Goal: Task Accomplishment & Management: Complete application form

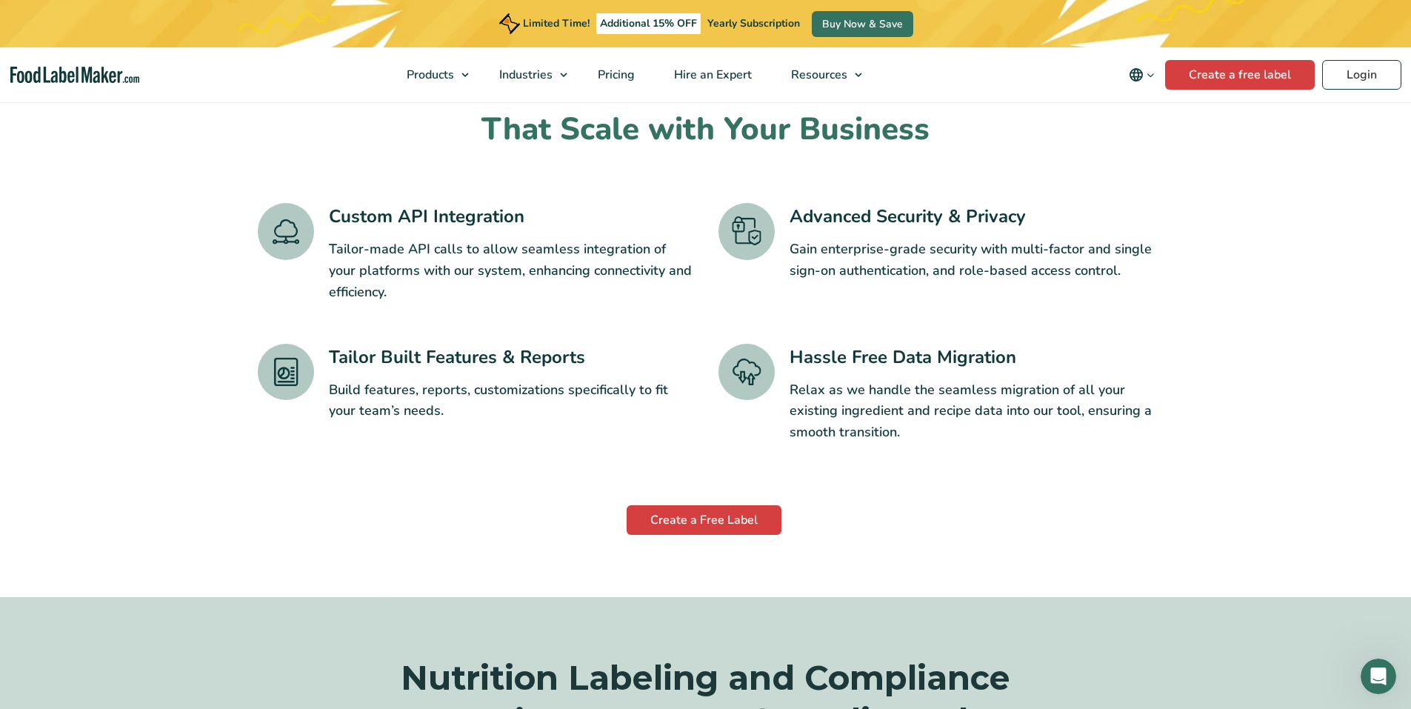
scroll to position [2074, 0]
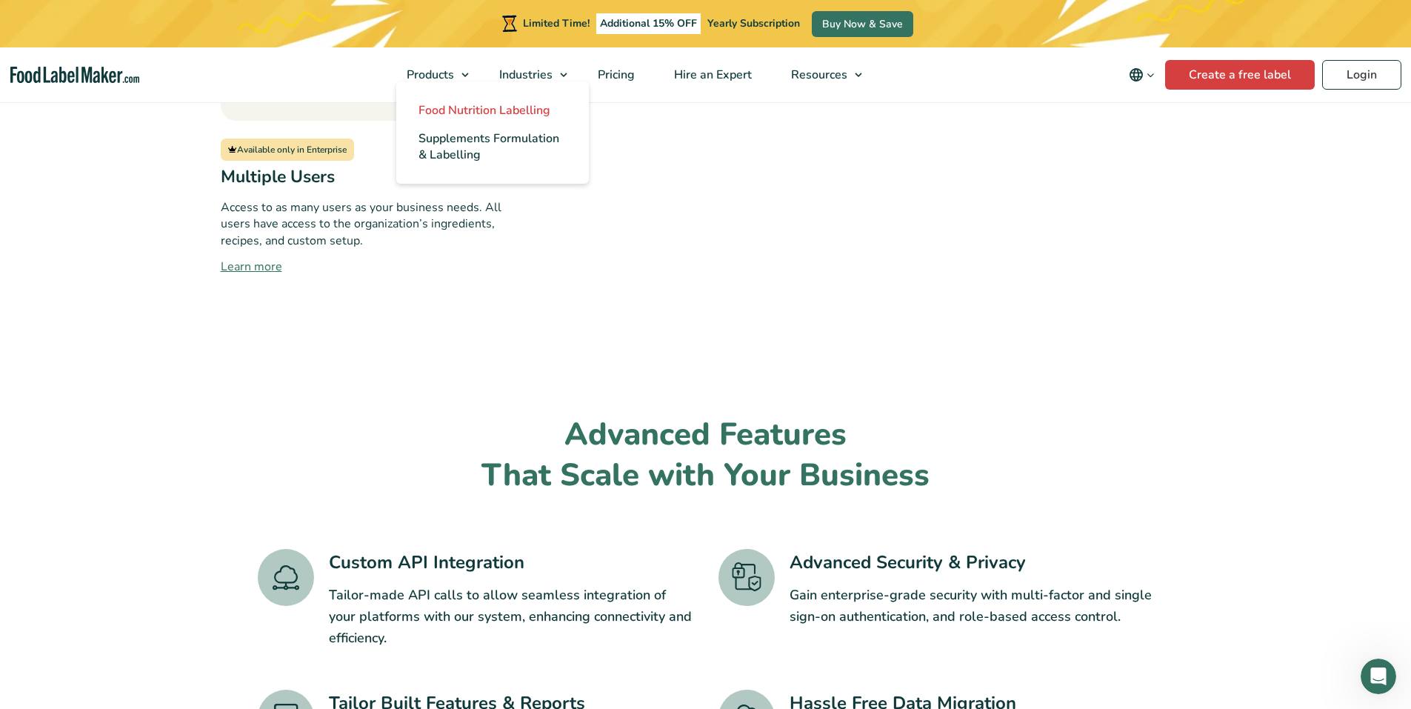
click at [455, 109] on span "Food Nutrition Labelling" at bounding box center [485, 110] width 132 height 16
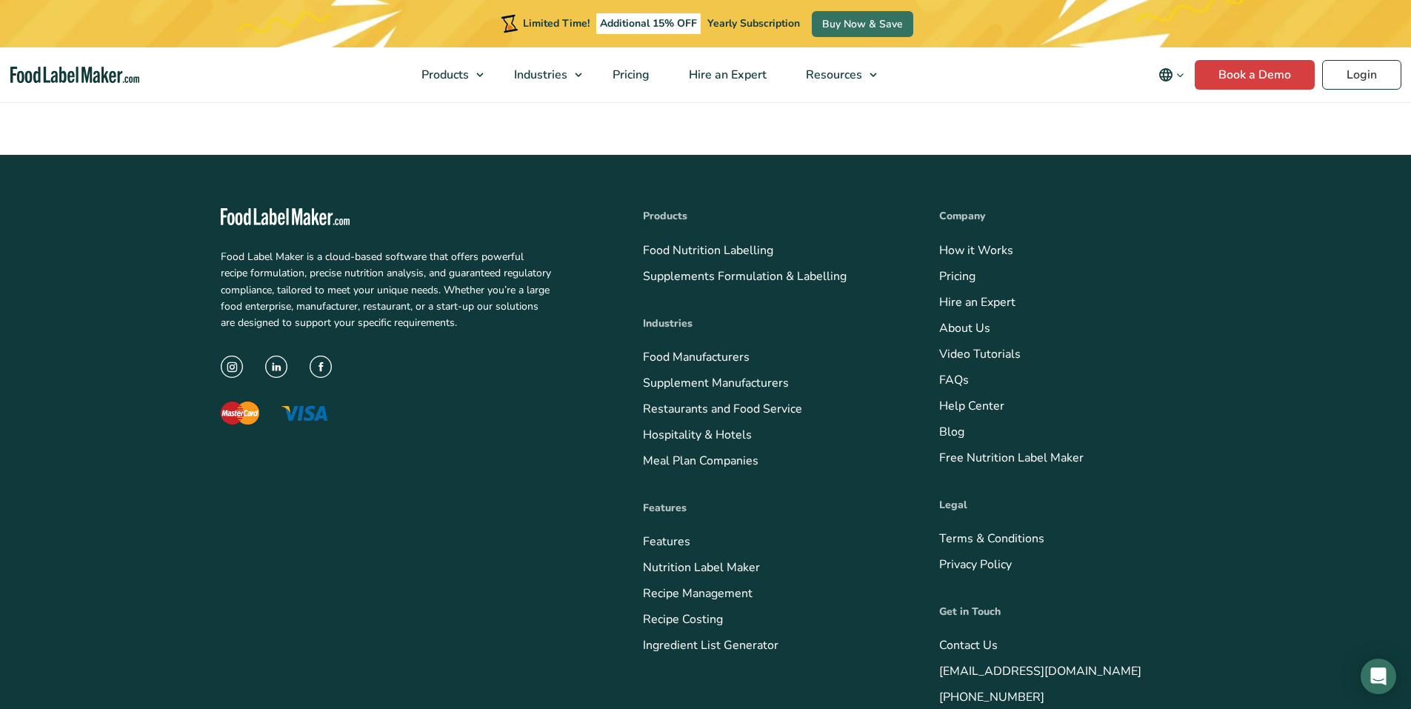
scroll to position [4670, 0]
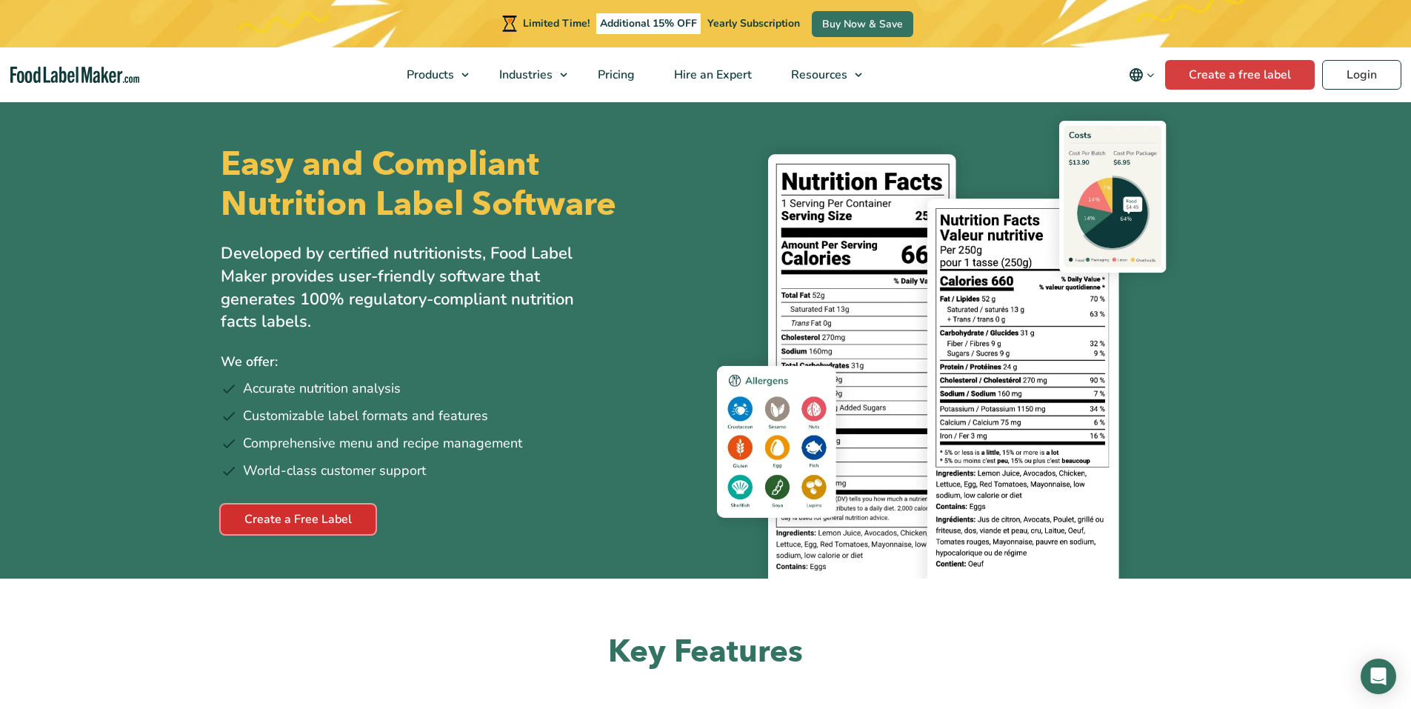
click at [347, 533] on link "Create a Free Label" at bounding box center [298, 520] width 155 height 30
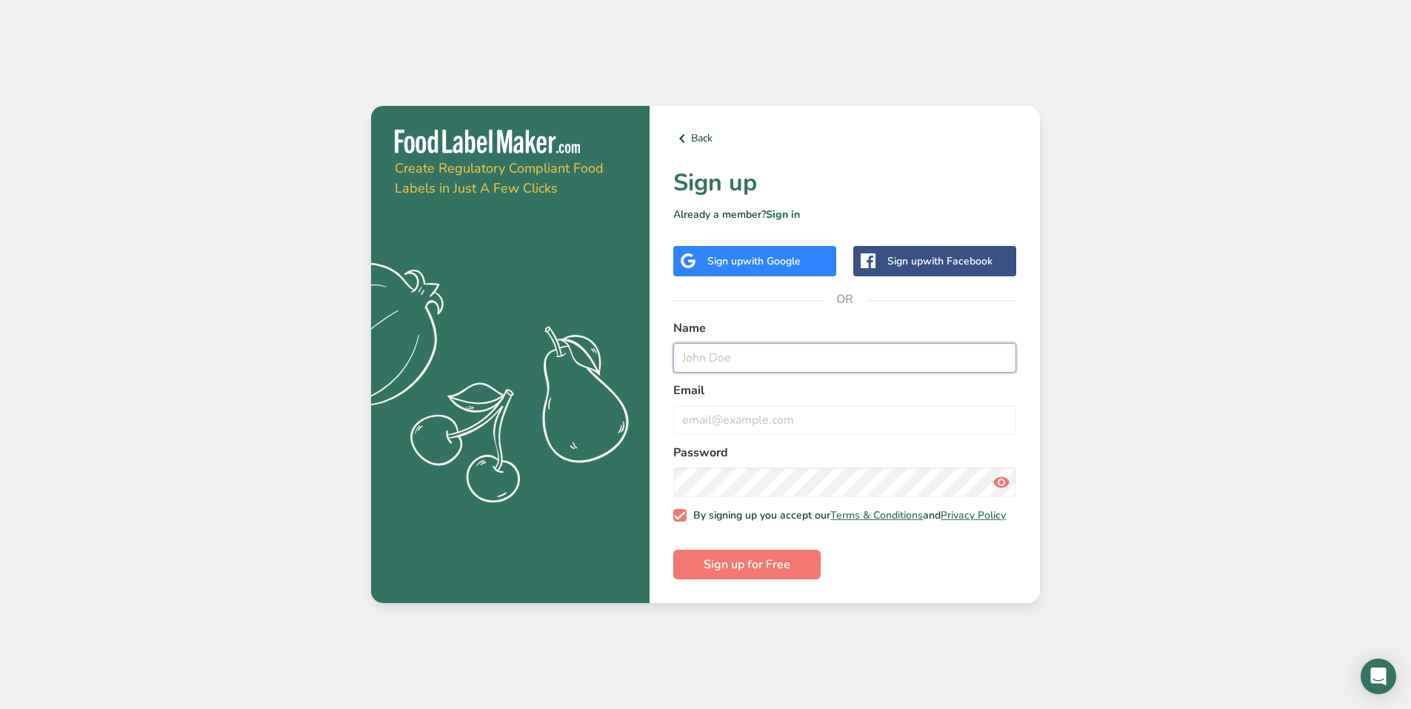
click at [765, 353] on input "text" at bounding box center [844, 358] width 343 height 30
click at [1105, 395] on div "Get your free trial today Create Regulatory Compliant Food Labels in Just A Few…" at bounding box center [705, 354] width 1411 height 709
click at [796, 345] on input "text" at bounding box center [844, 358] width 343 height 30
drag, startPoint x: 1157, startPoint y: 445, endPoint x: 1148, endPoint y: 446, distance: 9.7
click at [1157, 444] on div "Get your free trial today Create Regulatory Compliant Food Labels in Just A Few…" at bounding box center [705, 354] width 1411 height 709
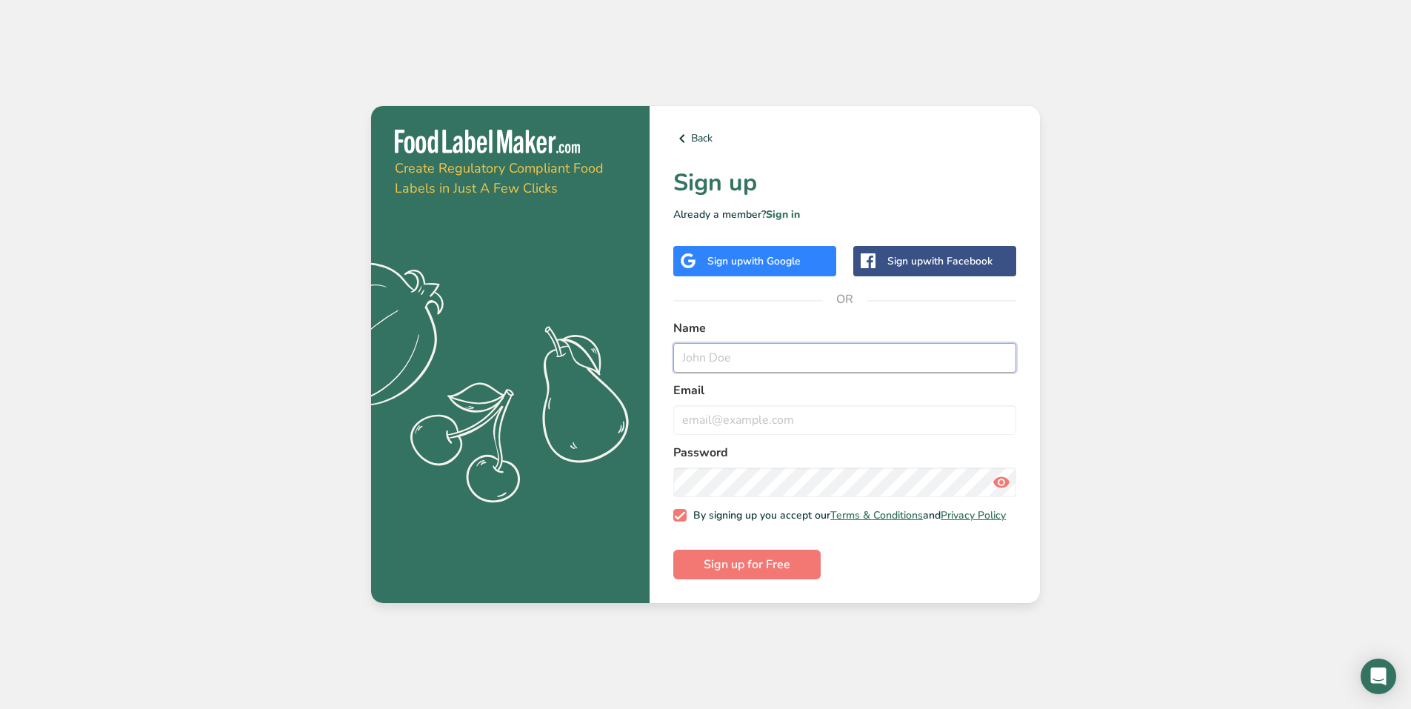
click at [702, 347] on input "text" at bounding box center [844, 358] width 343 height 30
type input "Aboud Othman"
type input "aboudothman.ao@gmail.com"
click at [817, 648] on div "Get your free trial today Create Regulatory Compliant Food Labels in Just A Few…" at bounding box center [705, 354] width 1411 height 709
click at [1177, 407] on div "Get your free trial today Create Regulatory Compliant Food Labels in Just A Few…" at bounding box center [705, 354] width 1411 height 709
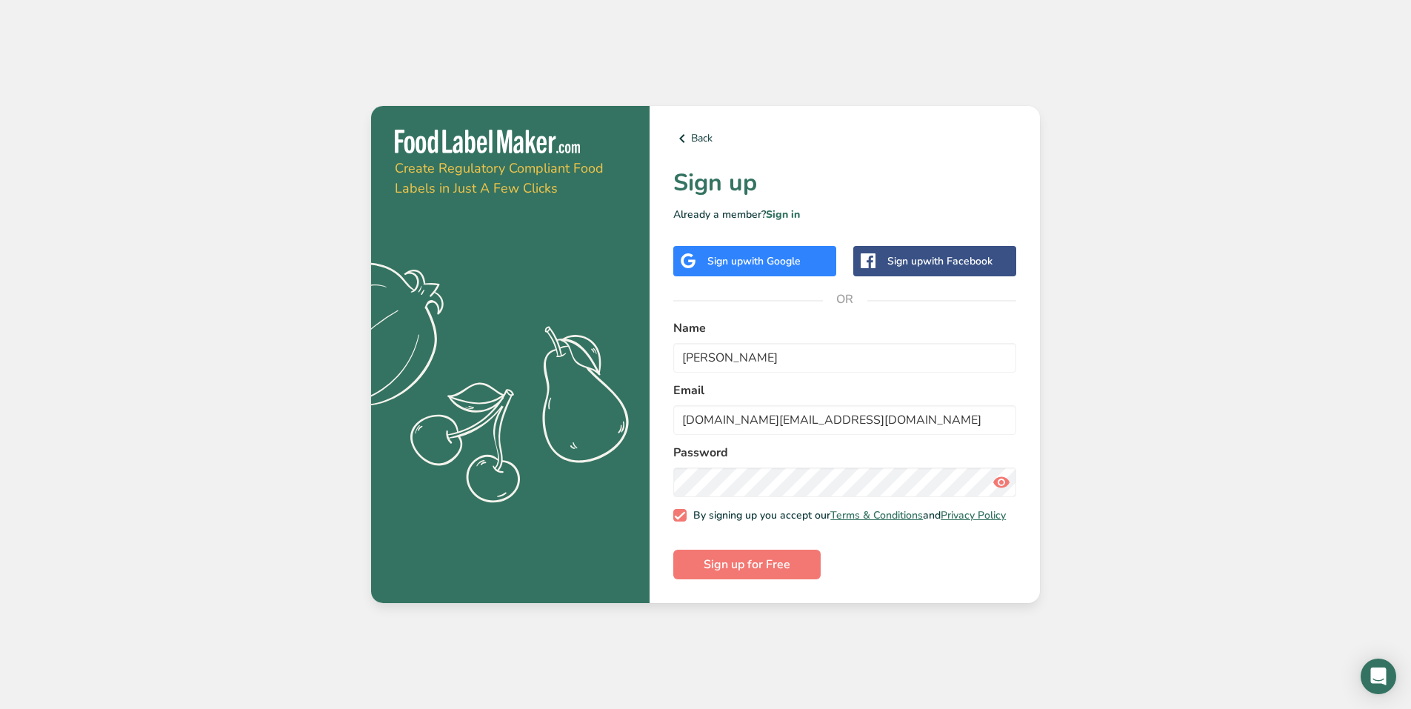
click at [1010, 478] on icon at bounding box center [1002, 482] width 18 height 27
click at [779, 573] on span "Sign up for Free" at bounding box center [747, 565] width 87 height 18
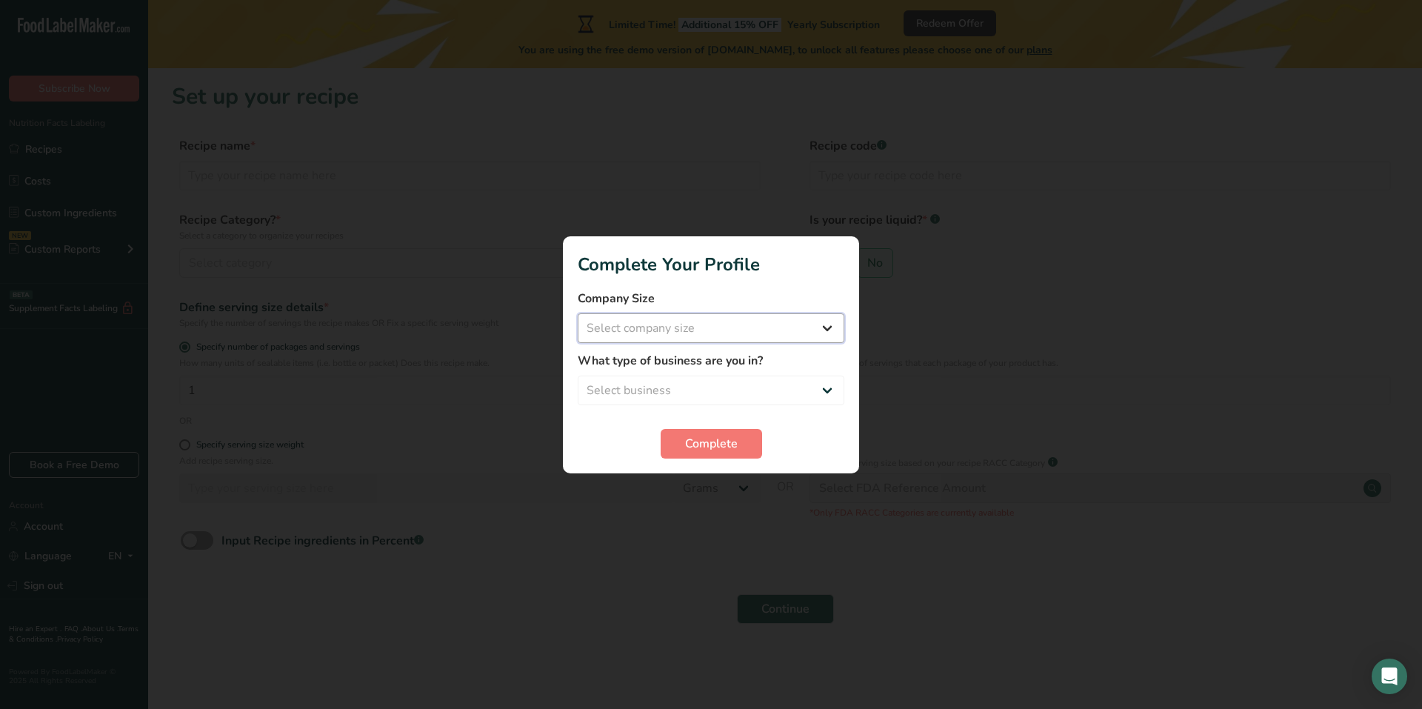
click at [826, 333] on select "Select company size Fewer than 10 Employees 10 to 50 Employees 51 to 500 Employ…" at bounding box center [711, 328] width 267 height 30
click at [957, 302] on div at bounding box center [711, 354] width 1422 height 709
click at [809, 391] on select "Select business Packaged Food Manufacturer Restaurant & Cafe Bakery Meal Plans …" at bounding box center [711, 391] width 267 height 30
select select "8"
click at [578, 376] on select "Select business Packaged Food Manufacturer Restaurant & Cafe Bakery Meal Plans …" at bounding box center [711, 391] width 267 height 30
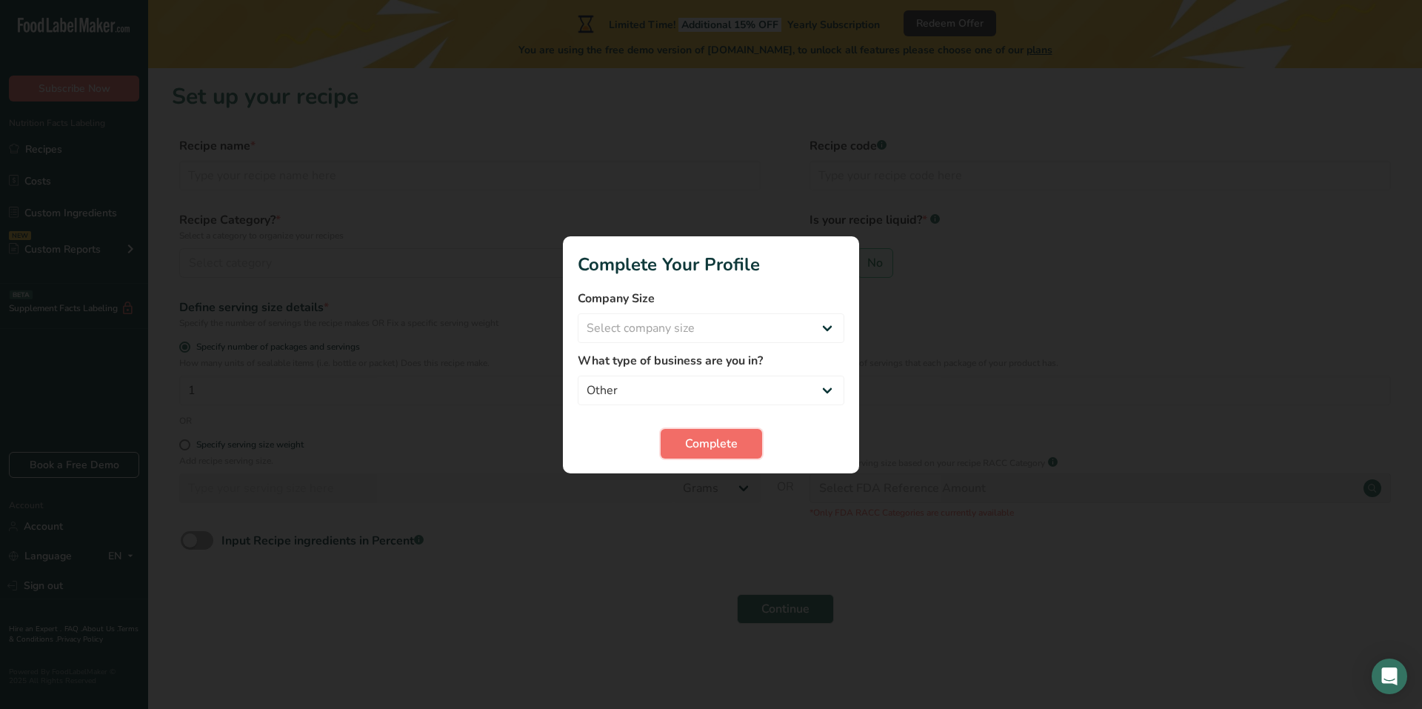
click at [754, 439] on button "Complete" at bounding box center [711, 444] width 101 height 30
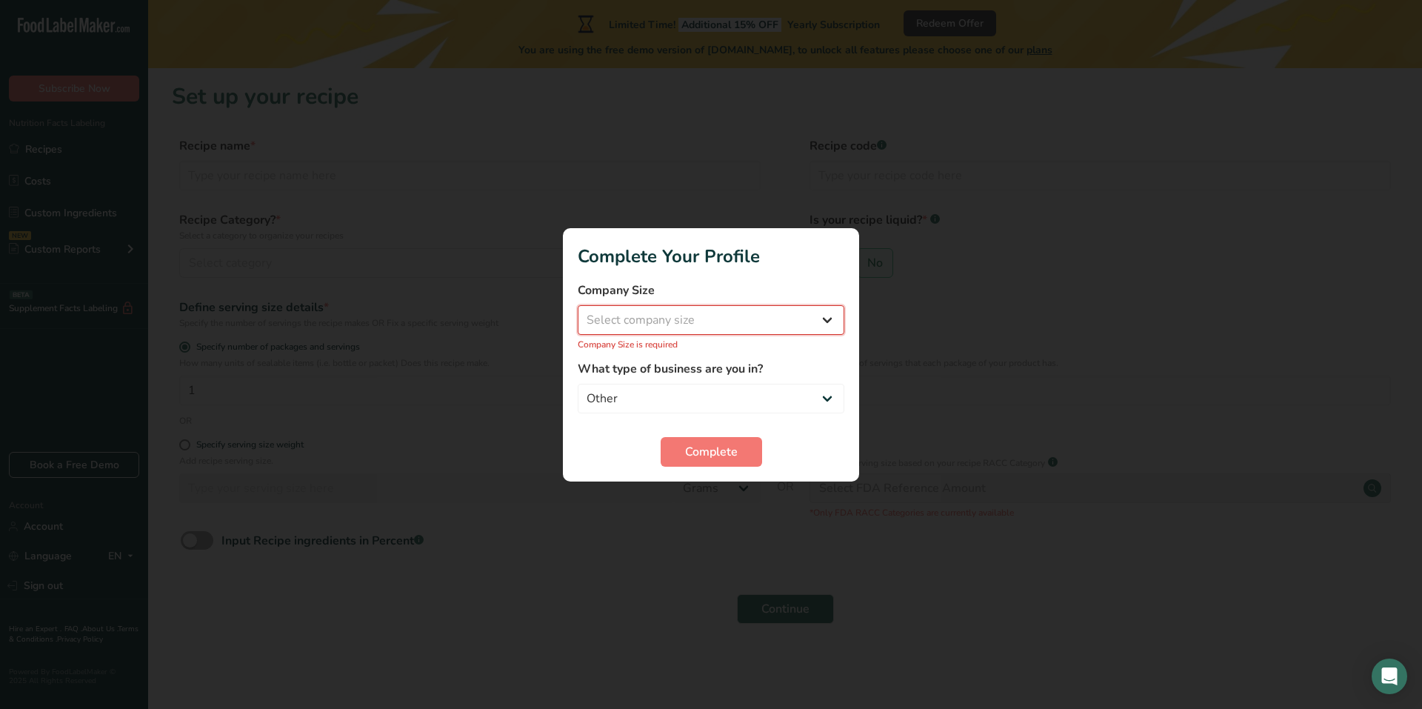
click at [802, 316] on select "Select company size Fewer than 10 Employees 10 to 50 Employees 51 to 500 Employ…" at bounding box center [711, 320] width 267 height 30
select select "1"
click at [578, 313] on select "Select company size Fewer than 10 Employees 10 to 50 Employees 51 to 500 Employ…" at bounding box center [711, 320] width 267 height 30
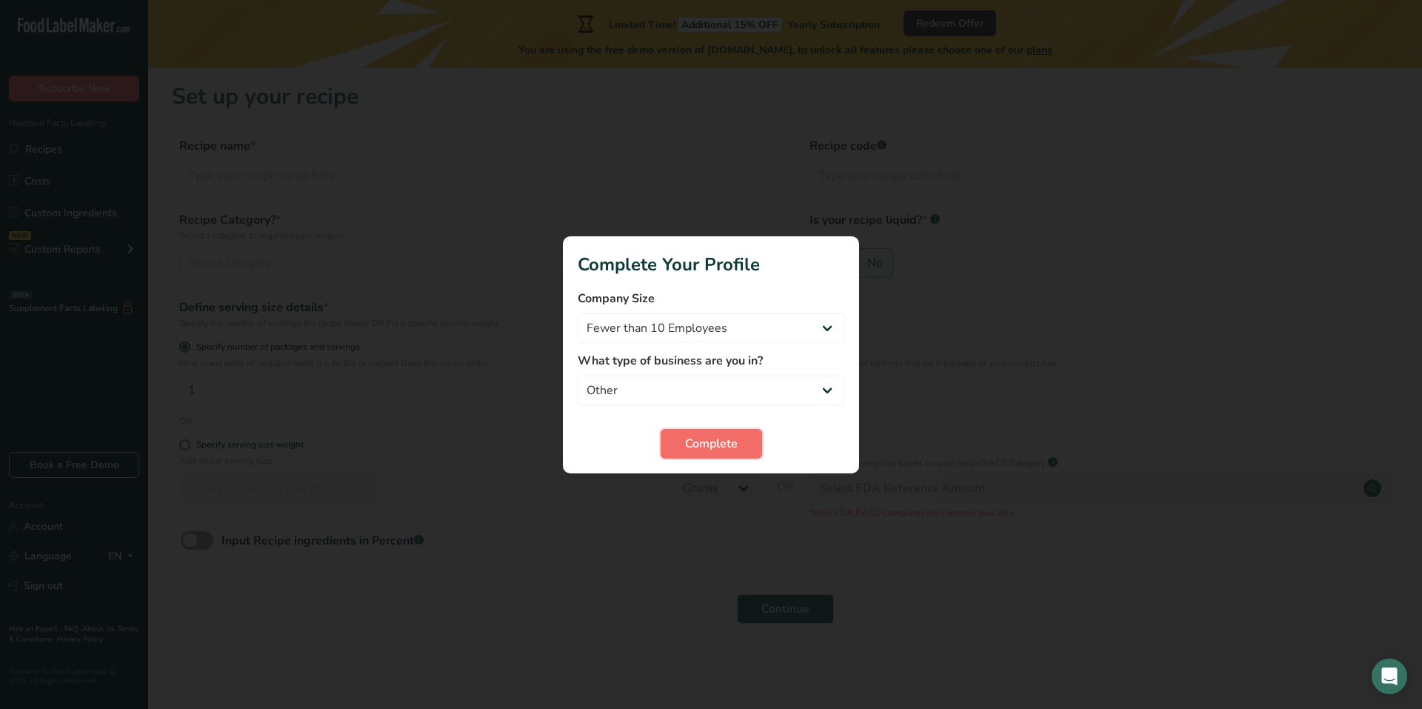
click at [693, 446] on span "Complete" at bounding box center [711, 444] width 53 height 18
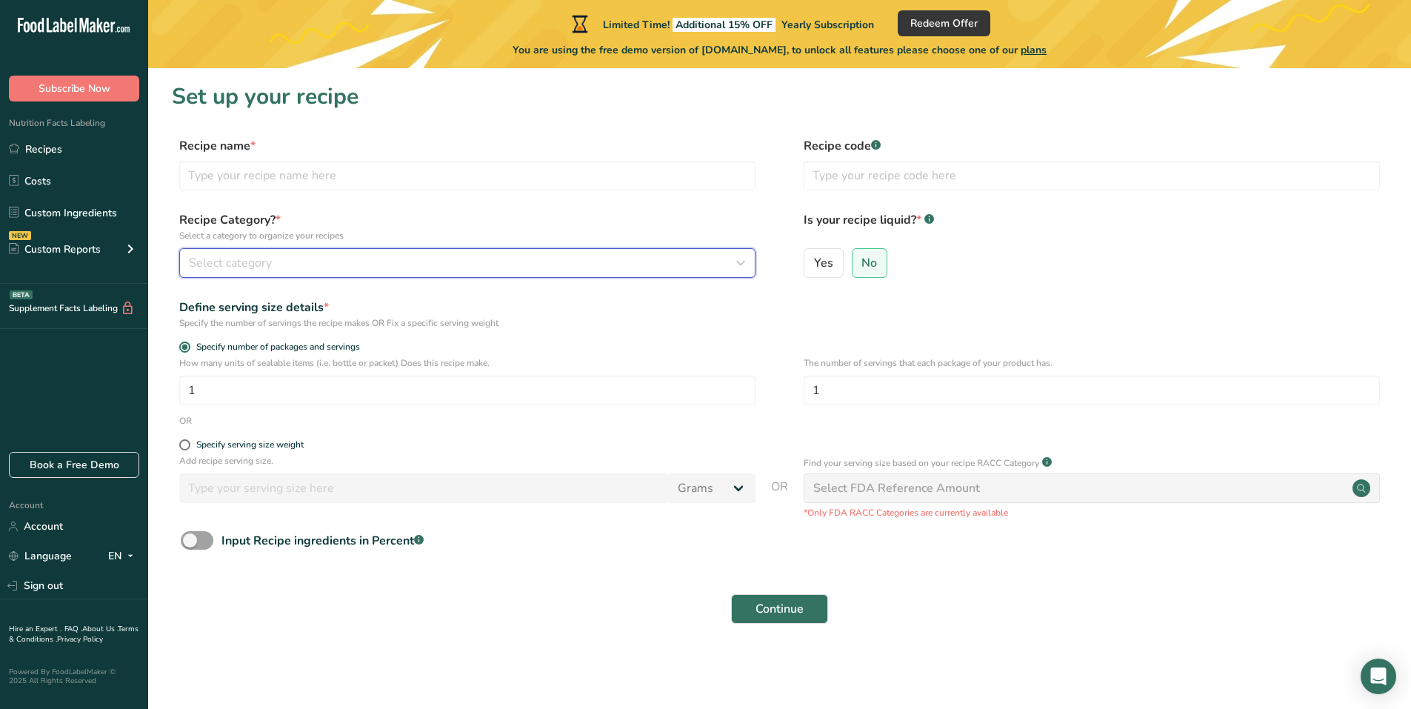
click at [271, 259] on span "Select category" at bounding box center [230, 263] width 83 height 18
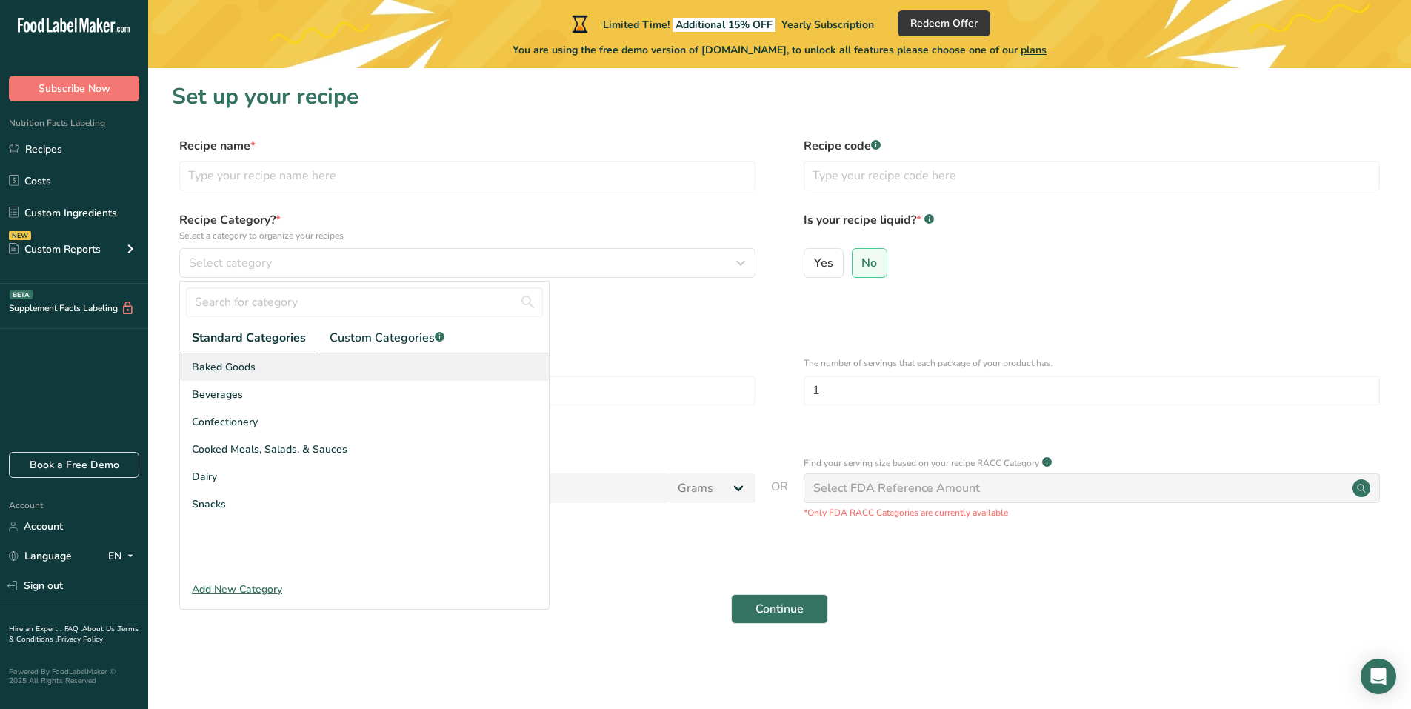
click at [265, 372] on div "Baked Goods" at bounding box center [364, 366] width 369 height 27
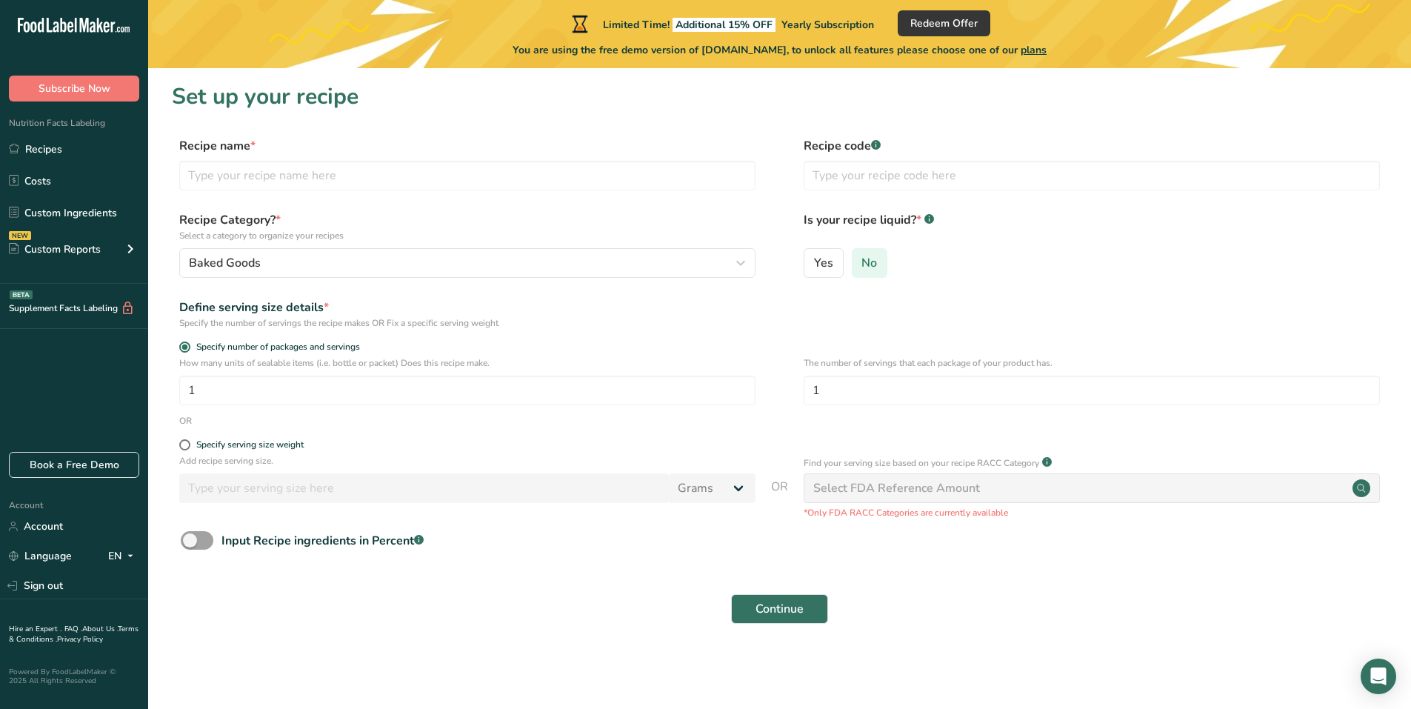
click at [864, 262] on span "No" at bounding box center [870, 263] width 16 height 15
click at [862, 262] on input "No" at bounding box center [858, 263] width 10 height 10
click at [329, 399] on input "1" at bounding box center [467, 391] width 576 height 30
click at [302, 392] on input "1" at bounding box center [467, 391] width 576 height 30
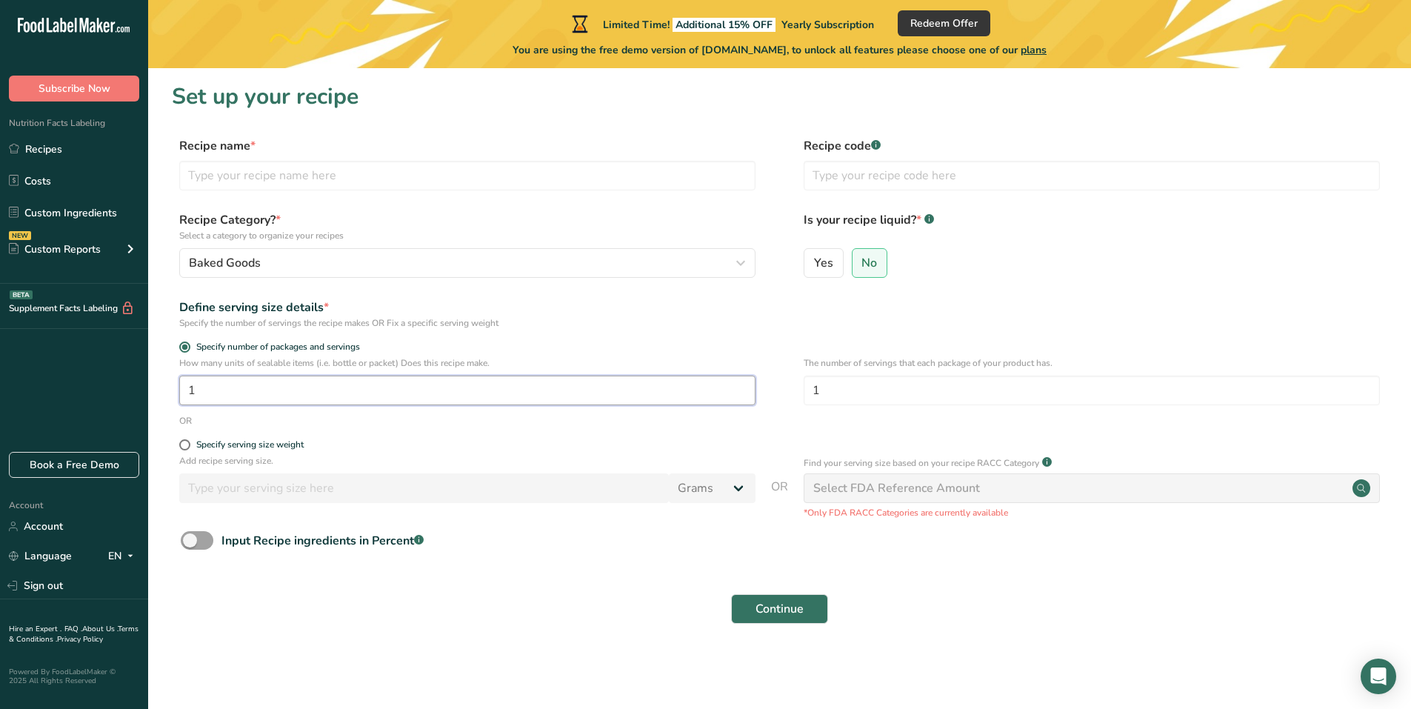
click at [302, 392] on input "1" at bounding box center [467, 391] width 576 height 30
type input "6"
click at [832, 399] on input "1" at bounding box center [1092, 391] width 576 height 30
click at [842, 392] on input "1" at bounding box center [1092, 391] width 576 height 30
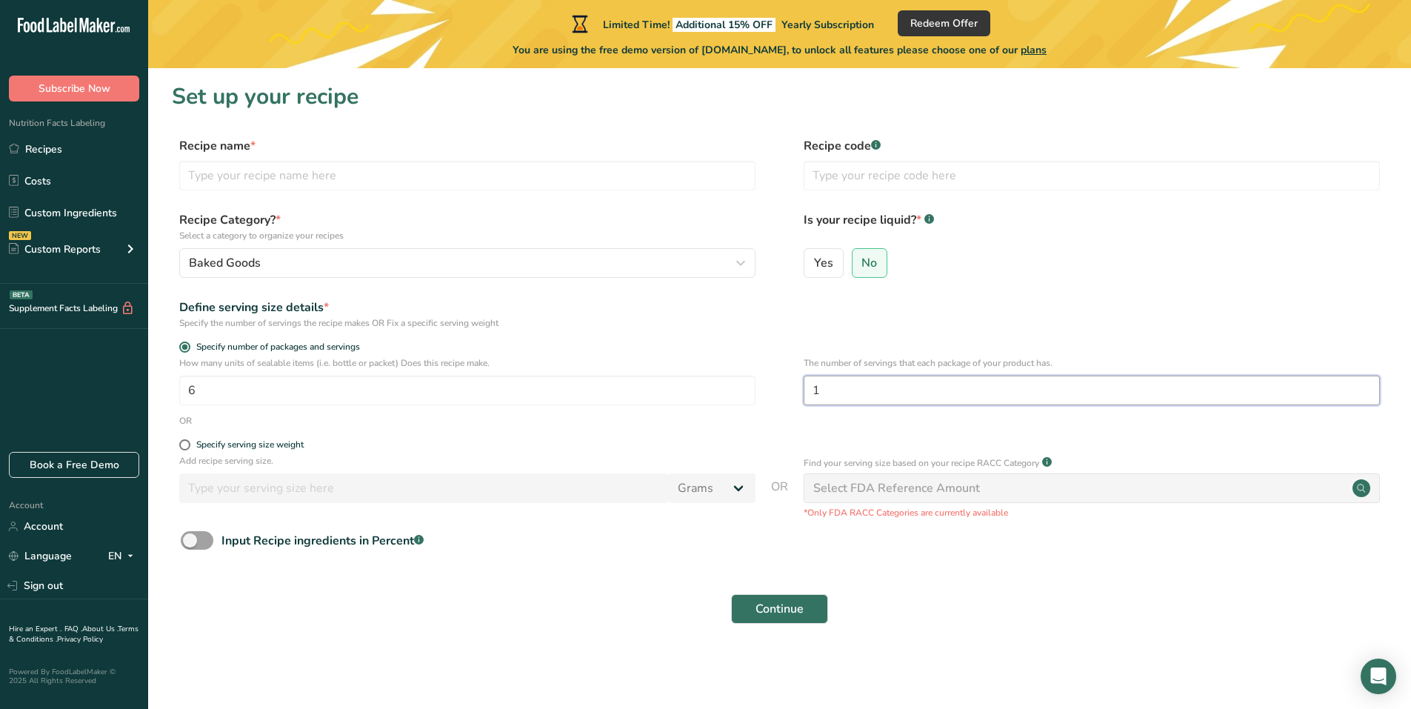
click at [842, 392] on input "1" at bounding box center [1092, 391] width 576 height 30
click at [832, 388] on input "1" at bounding box center [1092, 391] width 576 height 30
drag, startPoint x: 832, startPoint y: 388, endPoint x: 781, endPoint y: 383, distance: 51.4
click at [781, 383] on div "How many units of sealable items (i.e. bottle or packet) Does this recipe make.…" at bounding box center [780, 385] width 1216 height 58
click at [652, 520] on form "Recipe name * Recipe code .a-a{fill:#347362;}.b-a{fill:#fff;} Recipe Category? …" at bounding box center [780, 385] width 1216 height 496
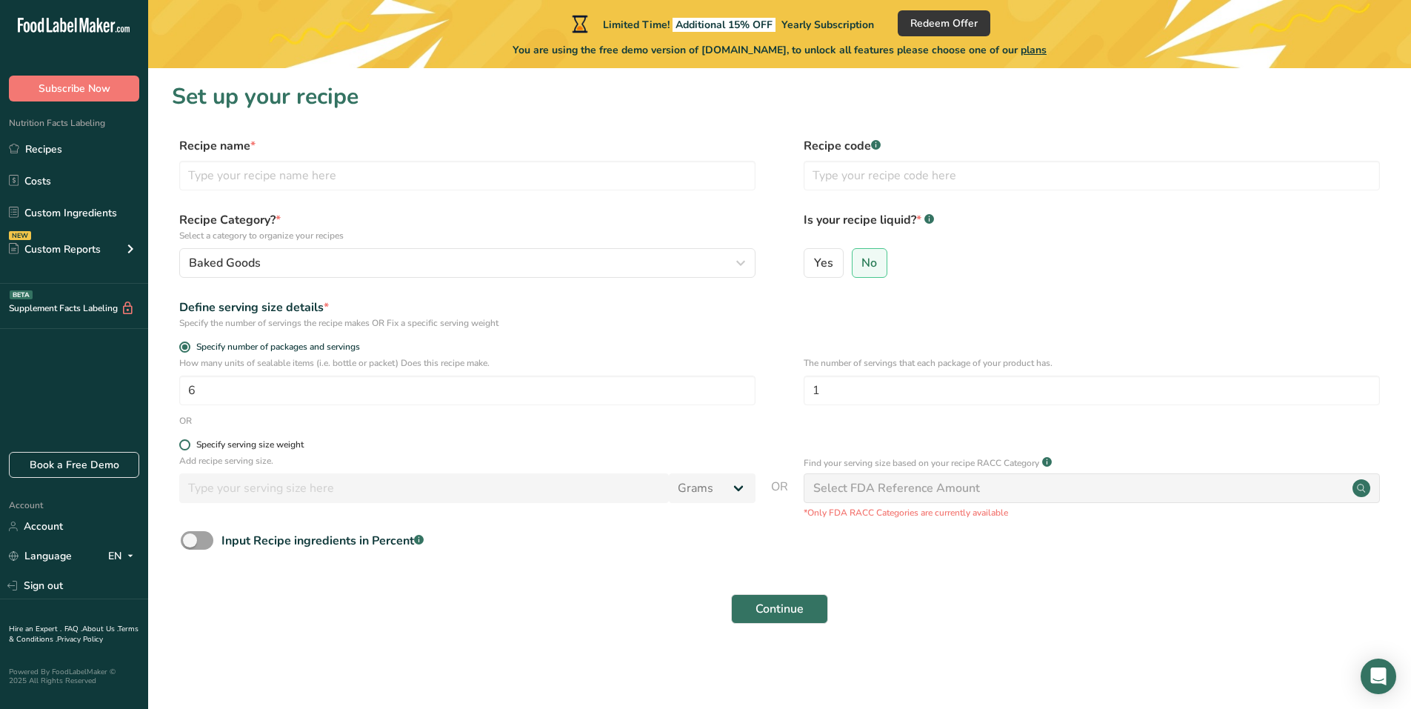
click at [187, 446] on span at bounding box center [184, 444] width 11 height 11
click at [187, 446] on input "Specify serving size weight" at bounding box center [184, 445] width 10 height 10
radio input "true"
radio input "false"
